Goal: Find specific page/section: Find specific page/section

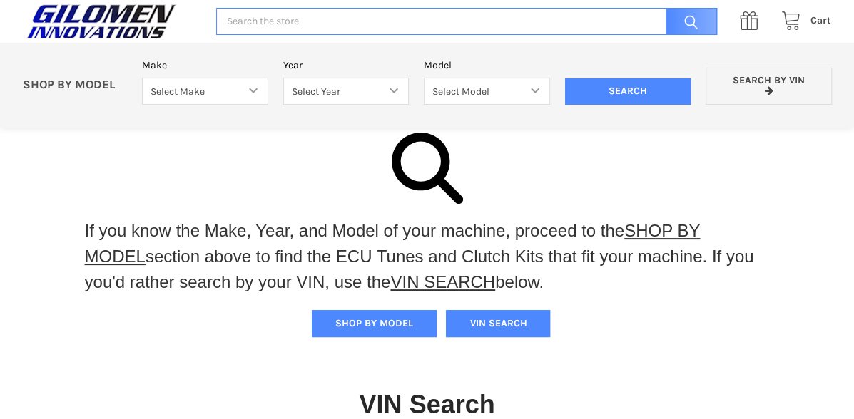
scroll to position [94, 0]
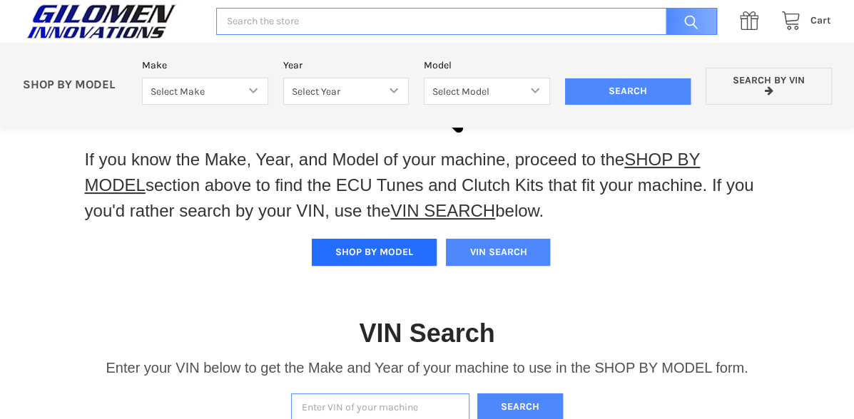
click at [391, 250] on button "SHOP BY MODEL" at bounding box center [374, 252] width 125 height 27
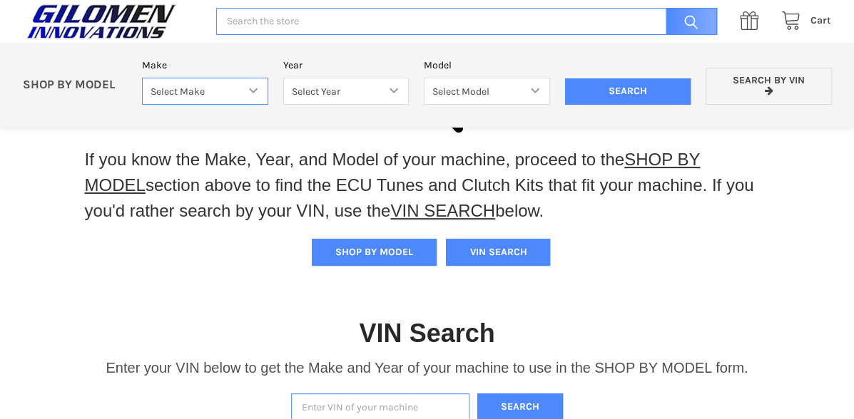
click at [254, 89] on select "Select Make Bobcat UTV Gravely UTV ACE 900 RANGER 570 Ranger 700 / 800 RANGER 9…" at bounding box center [205, 92] width 126 height 28
select select "358"
click at [142, 78] on select "Select Make Bobcat UTV Gravely UTV ACE 900 RANGER 570 Ranger 700 / 800 RANGER 9…" at bounding box center [205, 92] width 126 height 28
click at [390, 91] on select "Select Year [DATE] 2017 2018 2019 2020 2021 2022 2023 2024 2025" at bounding box center [346, 92] width 126 height 28
select select "448"
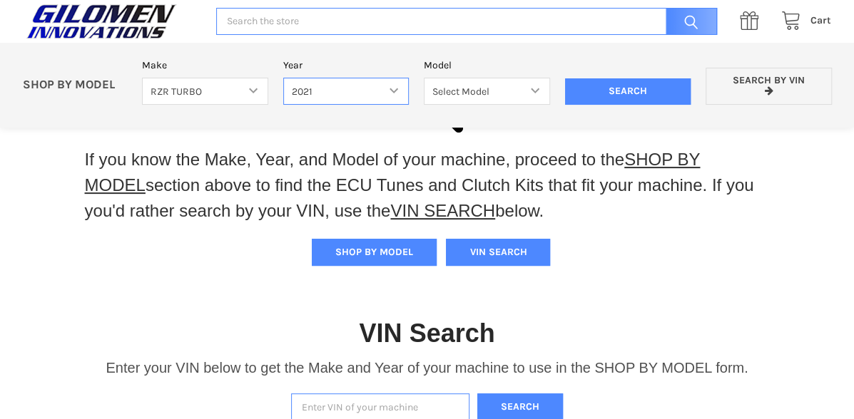
click at [283, 78] on select "Select Year [DATE] 2017 2018 2019 2020 2021 2022 2023 2024 2025" at bounding box center [346, 92] width 126 height 28
click at [535, 93] on select "Select Model RZR XP TURBO RZR XP4 TURBO TURBO S TURBO S4 RZR PRO XP / TURBO R R…" at bounding box center [487, 92] width 126 height 28
select select "449"
click at [424, 78] on select "Select Model RZR XP TURBO RZR XP4 TURBO TURBO S TURBO S4 RZR PRO XP / TURBO R R…" at bounding box center [487, 92] width 126 height 28
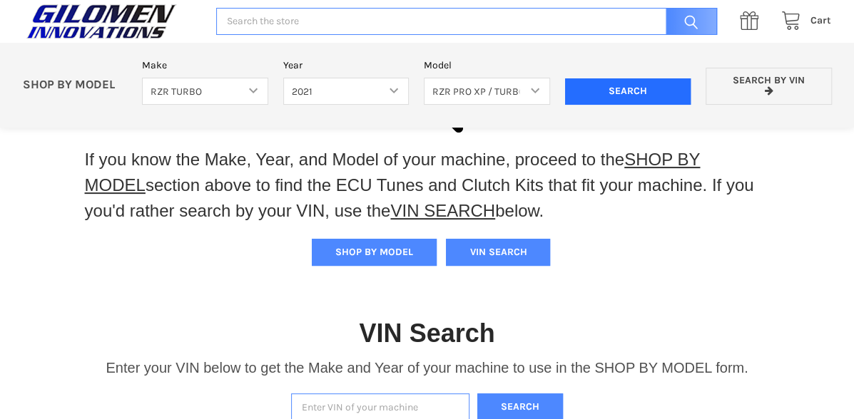
click at [653, 93] on input "Search" at bounding box center [628, 91] width 126 height 27
